Goal: Task Accomplishment & Management: Manage account settings

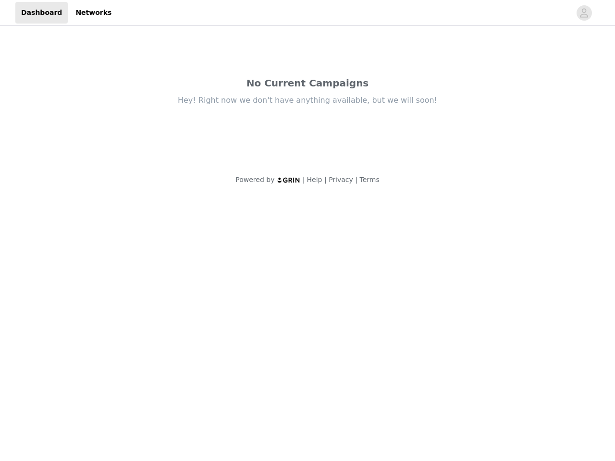
click at [307, 230] on body "Dashboard Networks No Current Campaigns Hey! Right now we don't have anything a…" at bounding box center [307, 230] width 615 height 461
click at [307, 98] on div "Hey! Right now we don't have anything available, but we will soon!" at bounding box center [307, 100] width 403 height 11
click at [307, 13] on div at bounding box center [343, 13] width 453 height 22
click at [584, 13] on icon "avatar" at bounding box center [583, 12] width 9 height 15
